Goal: Find specific page/section: Find specific page/section

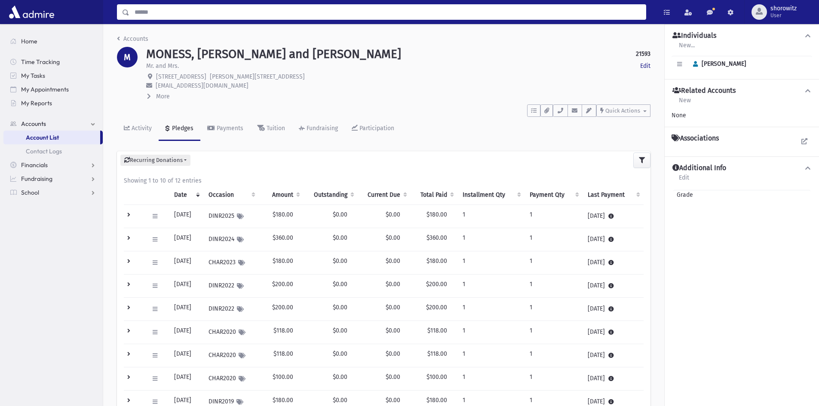
click at [196, 14] on input "Search" at bounding box center [387, 11] width 516 height 15
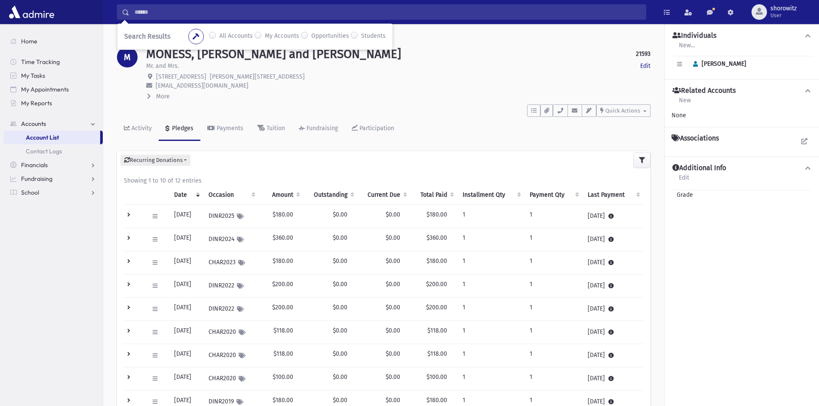
click at [152, 14] on input "Search" at bounding box center [387, 11] width 516 height 15
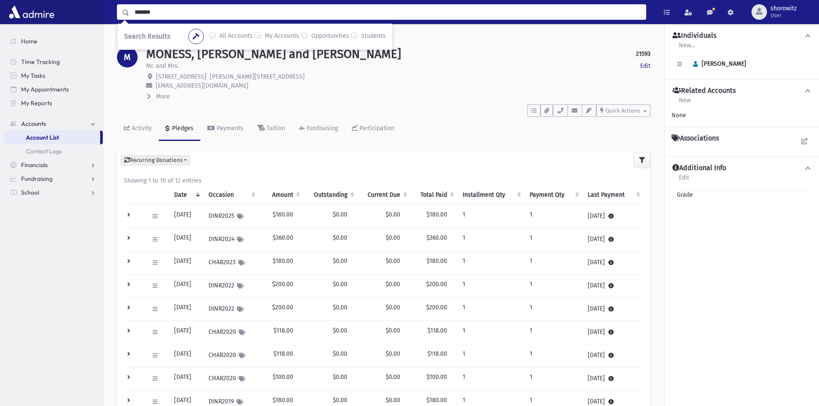
type input "*******"
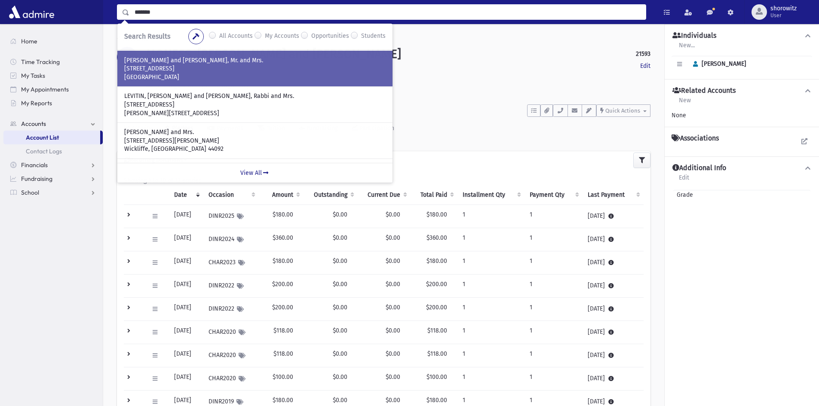
scroll to position [86, 0]
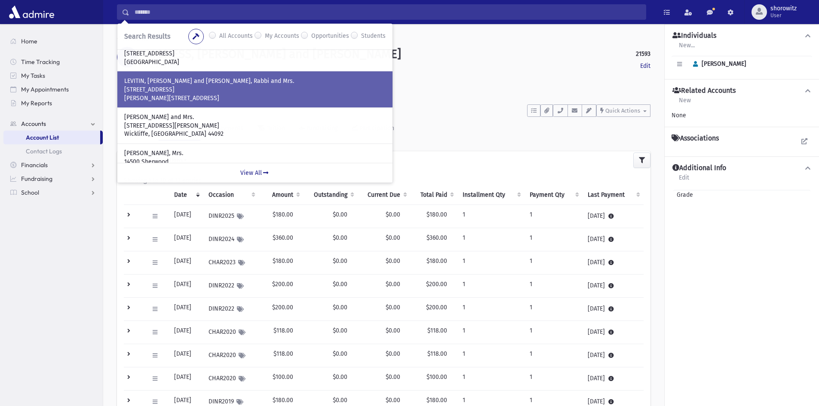
click at [203, 86] on p "[STREET_ADDRESS]" at bounding box center [254, 90] width 261 height 9
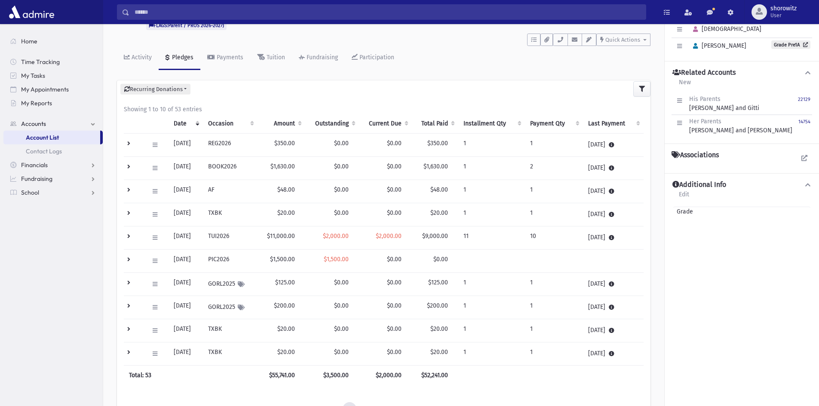
scroll to position [86, 0]
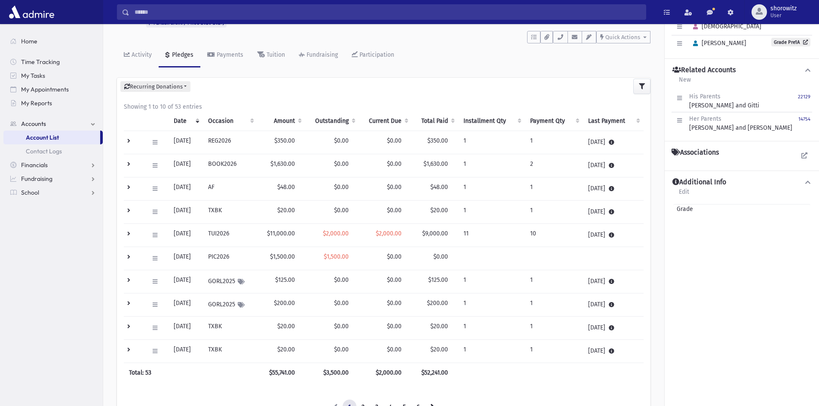
click at [126, 232] on td at bounding box center [134, 235] width 20 height 23
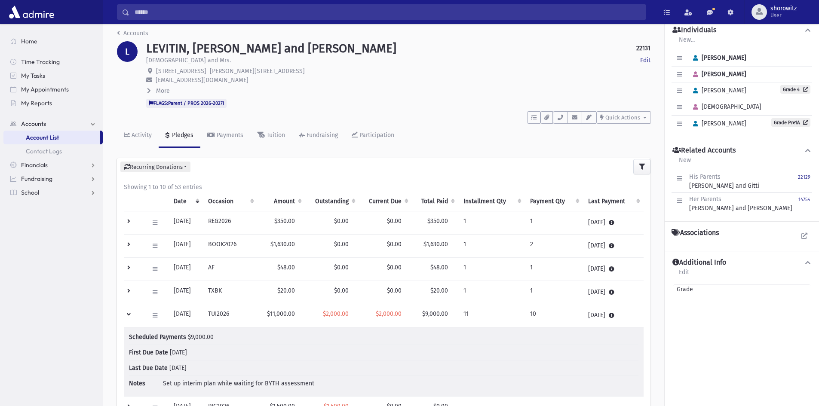
scroll to position [0, 0]
